Goal: Information Seeking & Learning: Learn about a topic

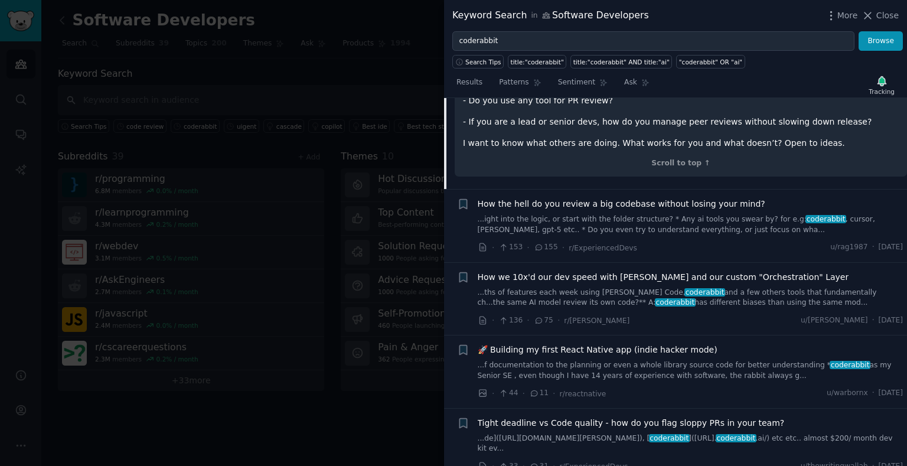
scroll to position [1108, 0]
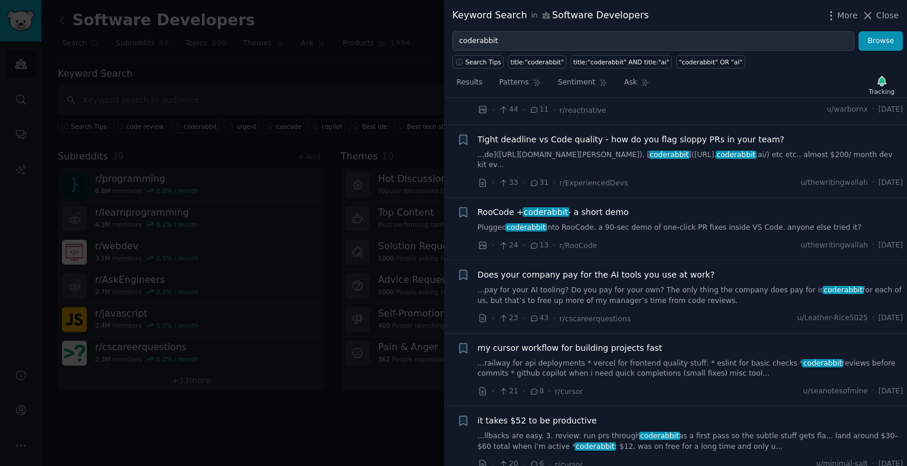
click at [248, 129] on div at bounding box center [453, 233] width 907 height 466
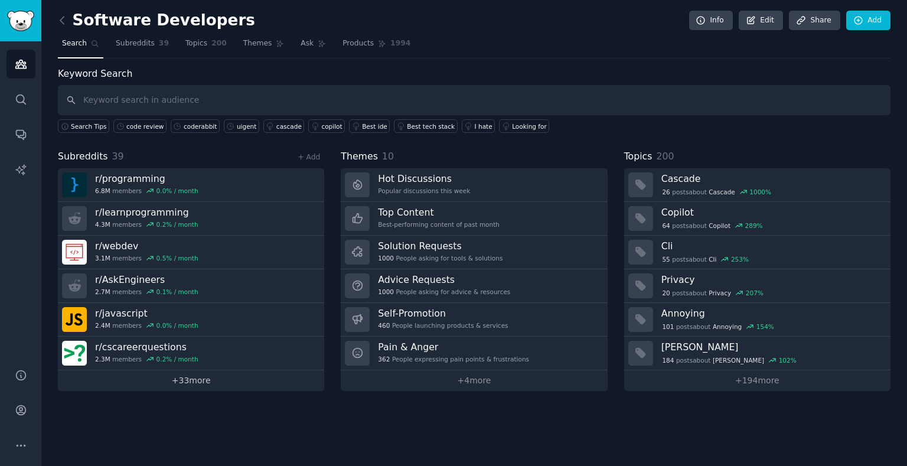
click at [123, 378] on link "+ 33 more" at bounding box center [191, 380] width 266 height 21
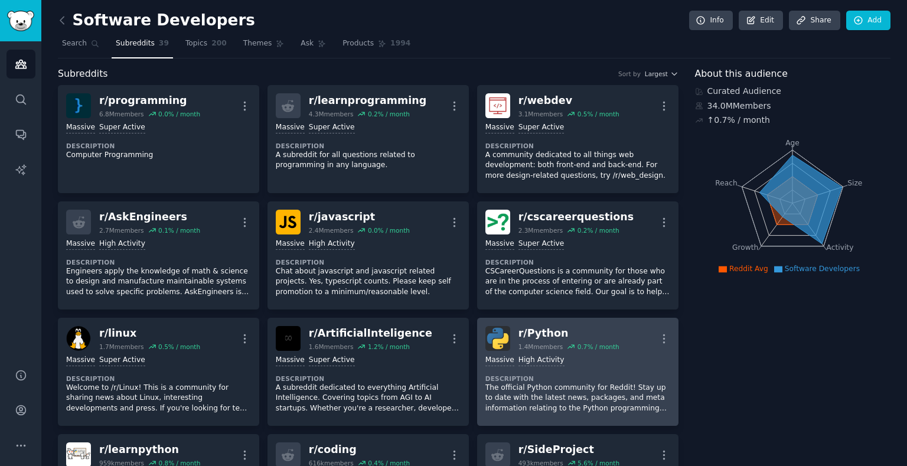
click at [643, 360] on div "Massive High Activity" at bounding box center [577, 360] width 185 height 11
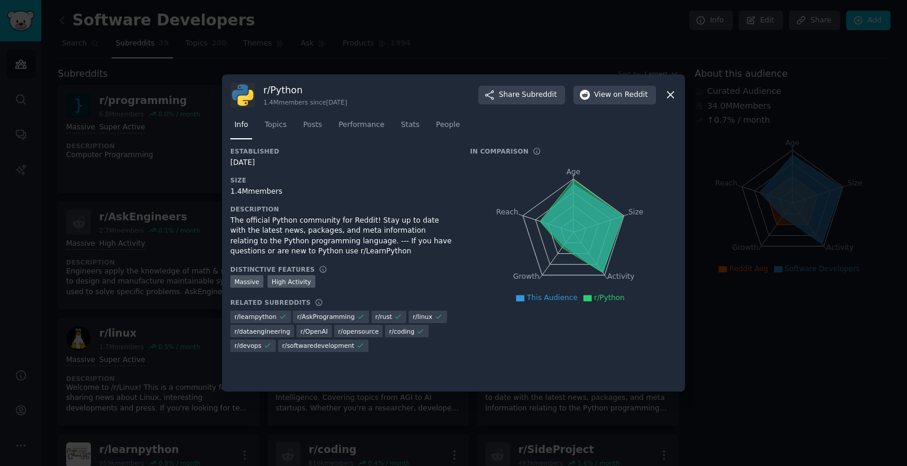
click at [193, 154] on div at bounding box center [453, 233] width 907 height 466
